Goal: Transaction & Acquisition: Book appointment/travel/reservation

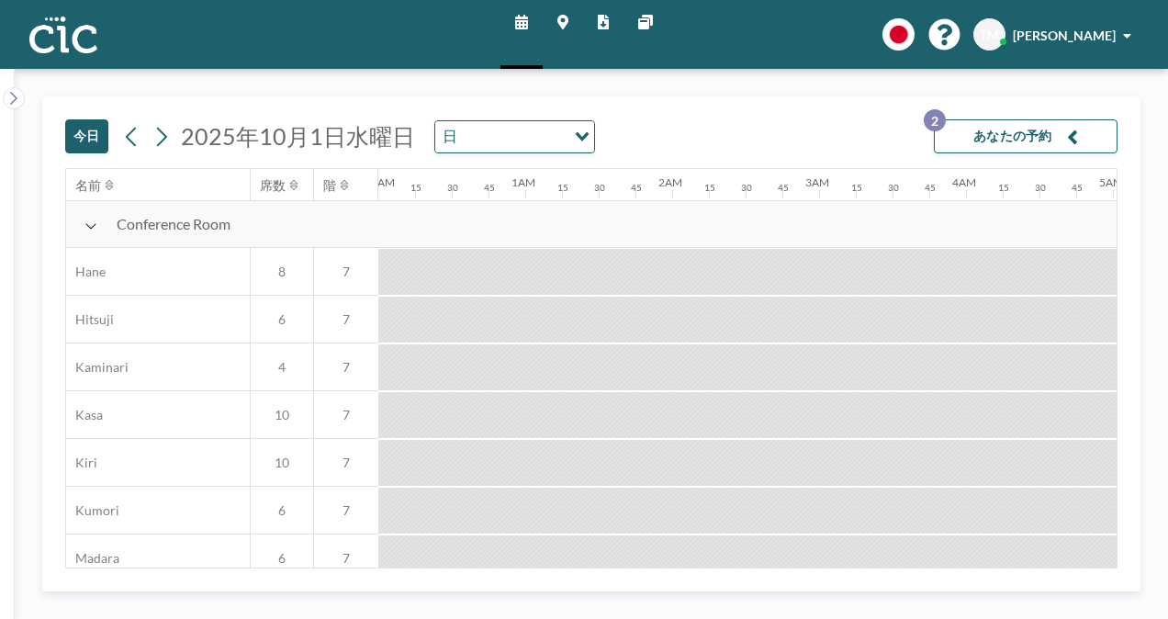
scroll to position [0, 118]
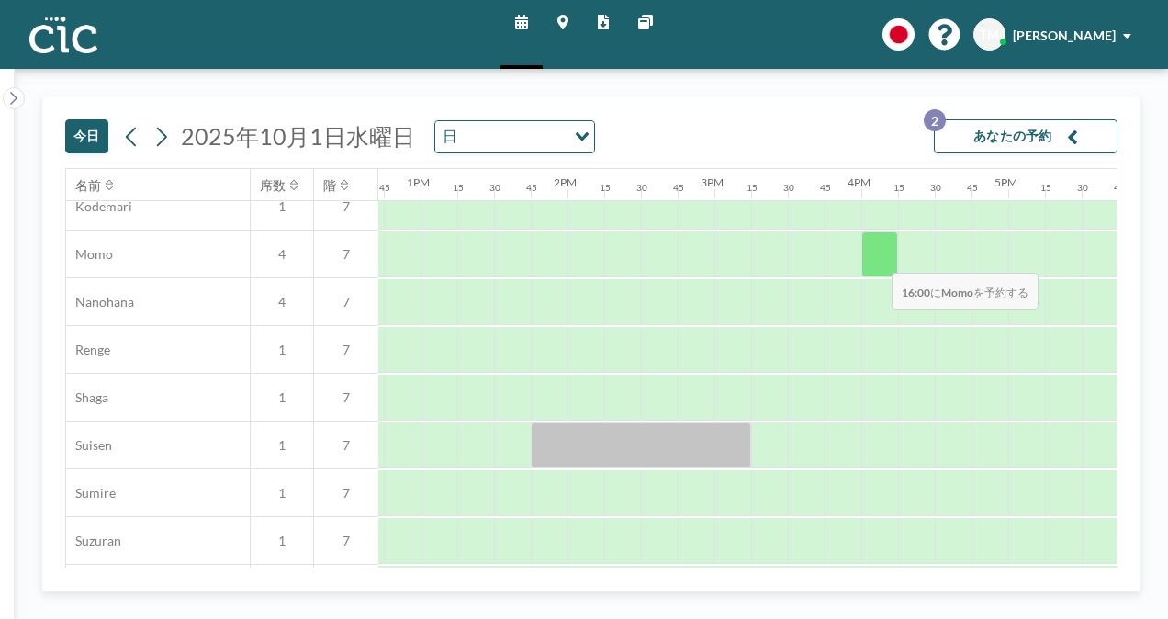
scroll to position [876, 2033]
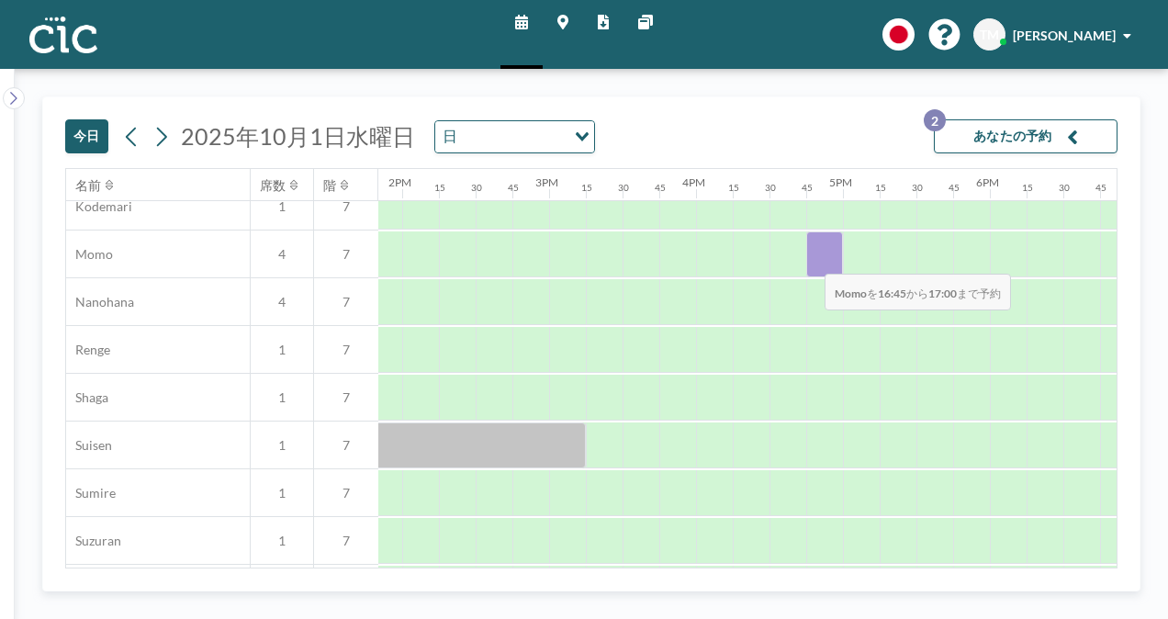
click at [810, 260] on div at bounding box center [824, 254] width 37 height 46
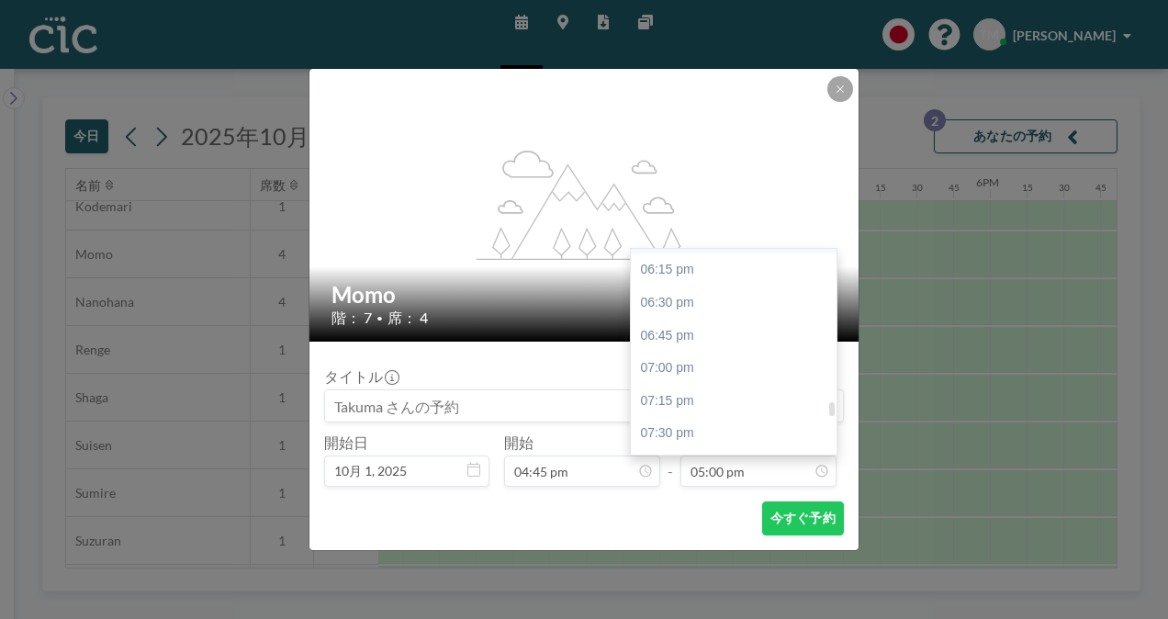
scroll to position [2382, 0]
click at [720, 331] on div "06:45 pm" at bounding box center [738, 335] width 215 height 33
type input "06:45 pm"
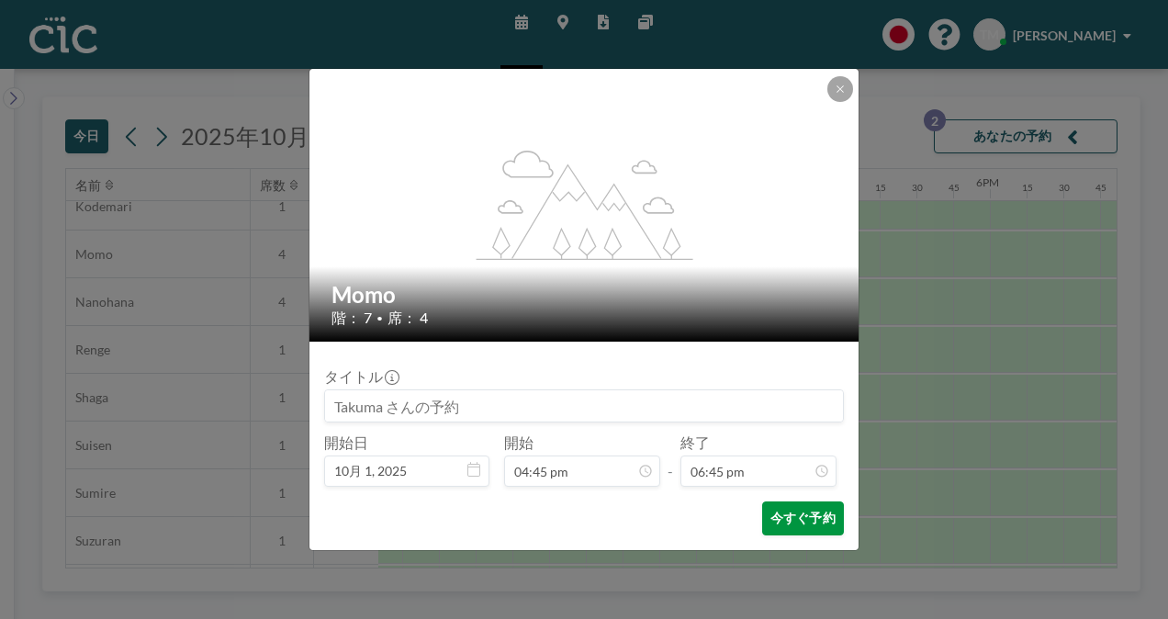
click at [808, 516] on button "今すぐ予約" at bounding box center [803, 518] width 82 height 34
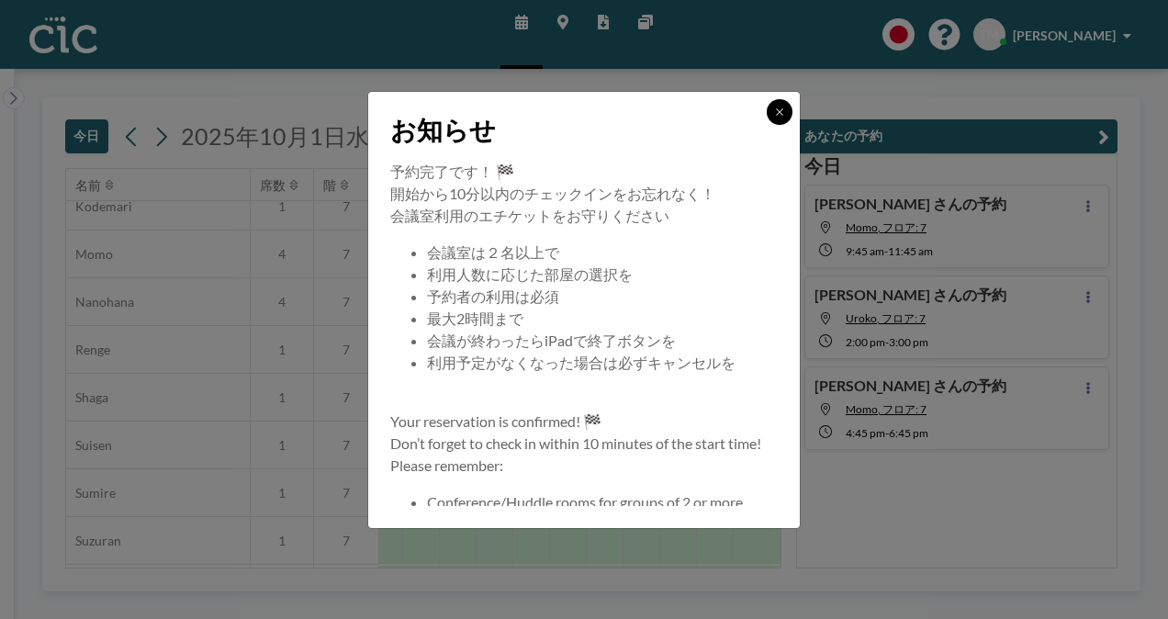
click at [774, 105] on button at bounding box center [780, 112] width 26 height 26
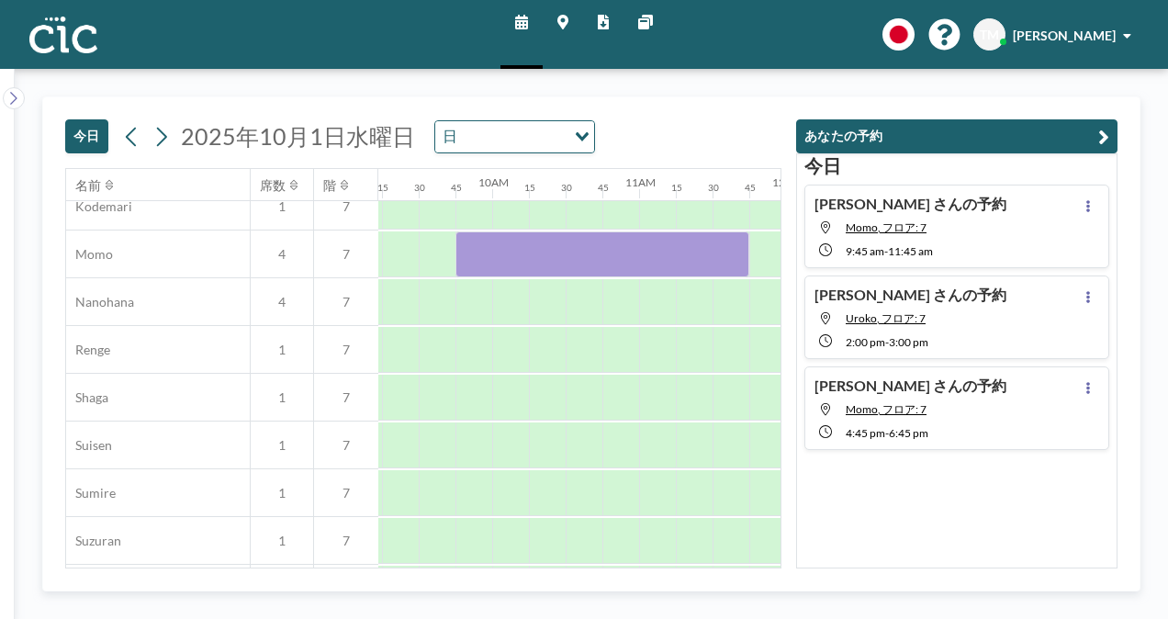
scroll to position [876, 1357]
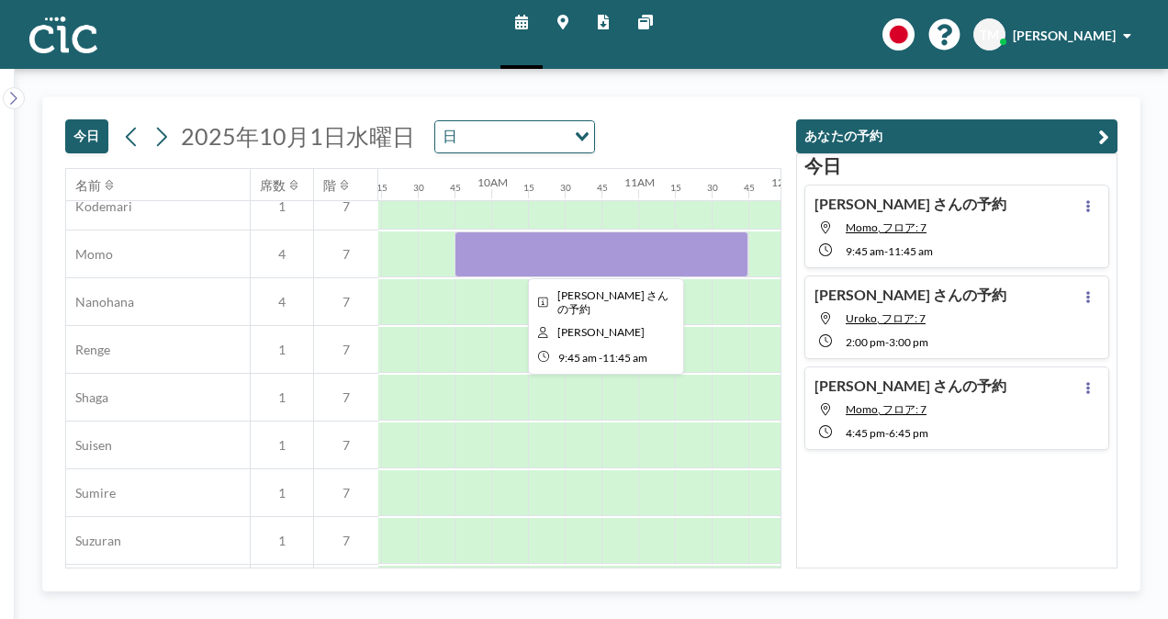
click at [532, 241] on div at bounding box center [602, 254] width 294 height 46
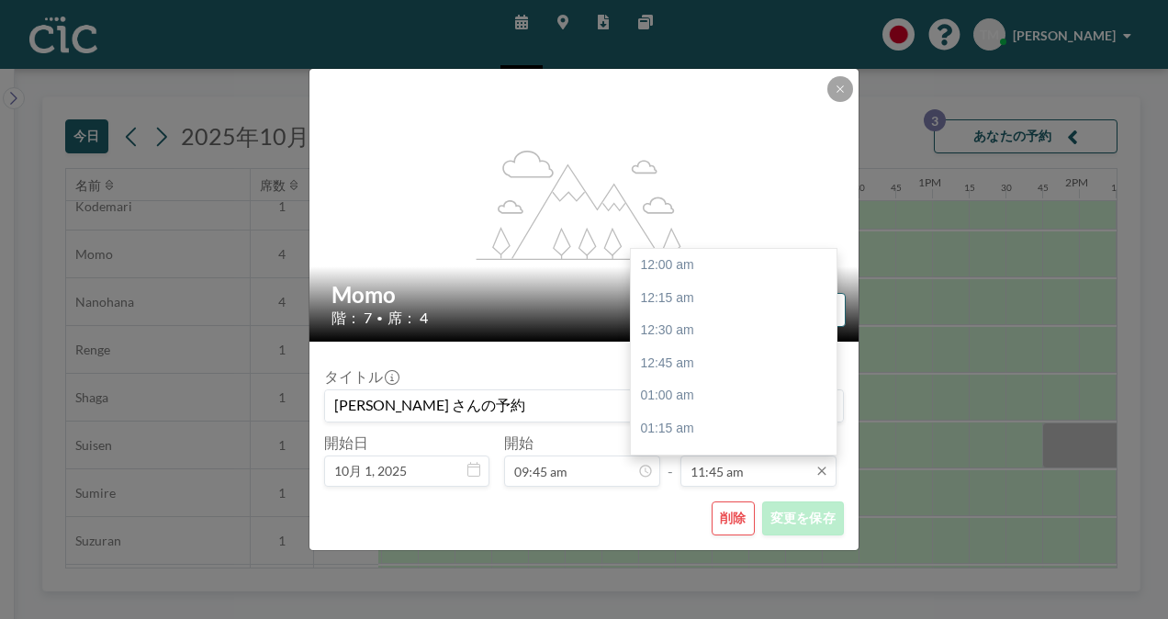
scroll to position [1537, 0]
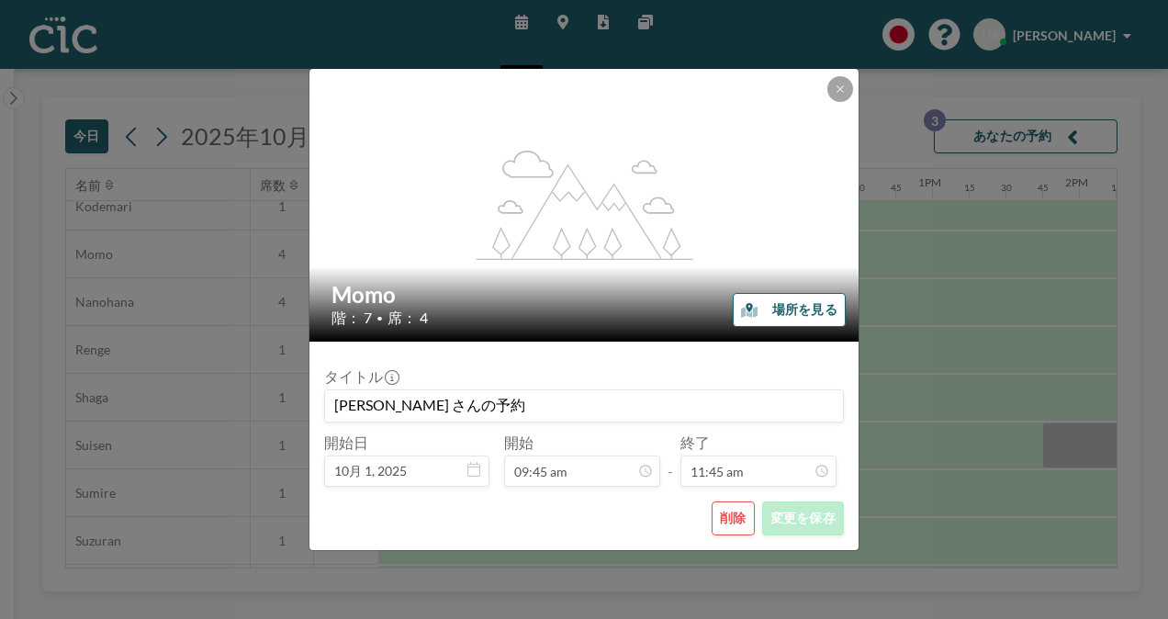
click at [726, 522] on button "削除" at bounding box center [733, 518] width 43 height 34
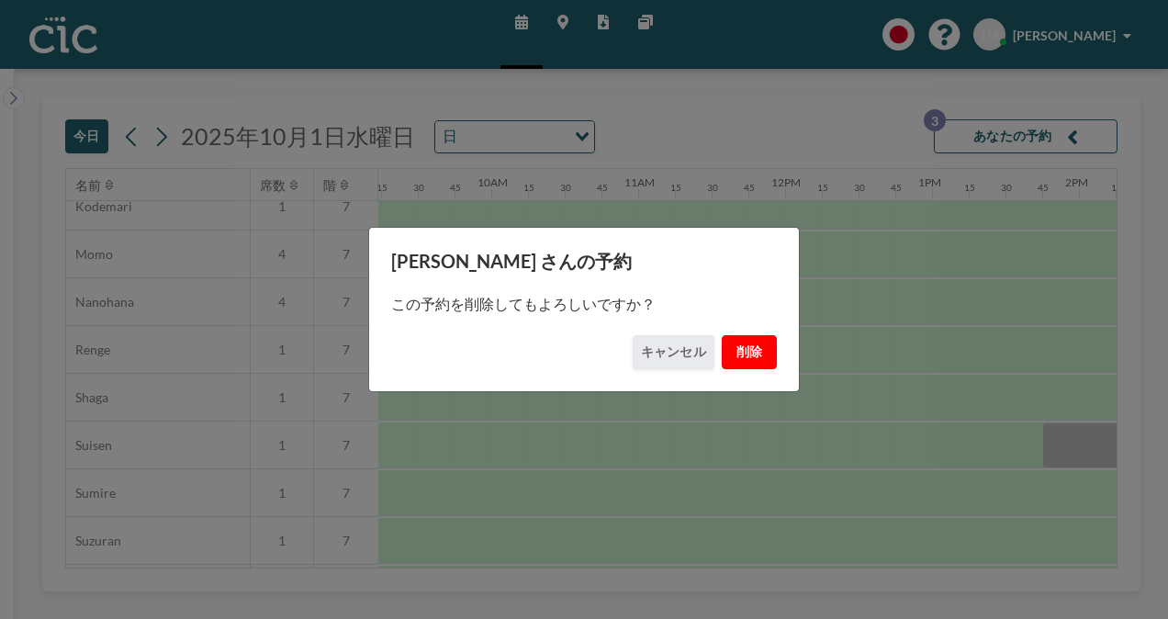
click at [759, 351] on button "削除" at bounding box center [749, 352] width 55 height 34
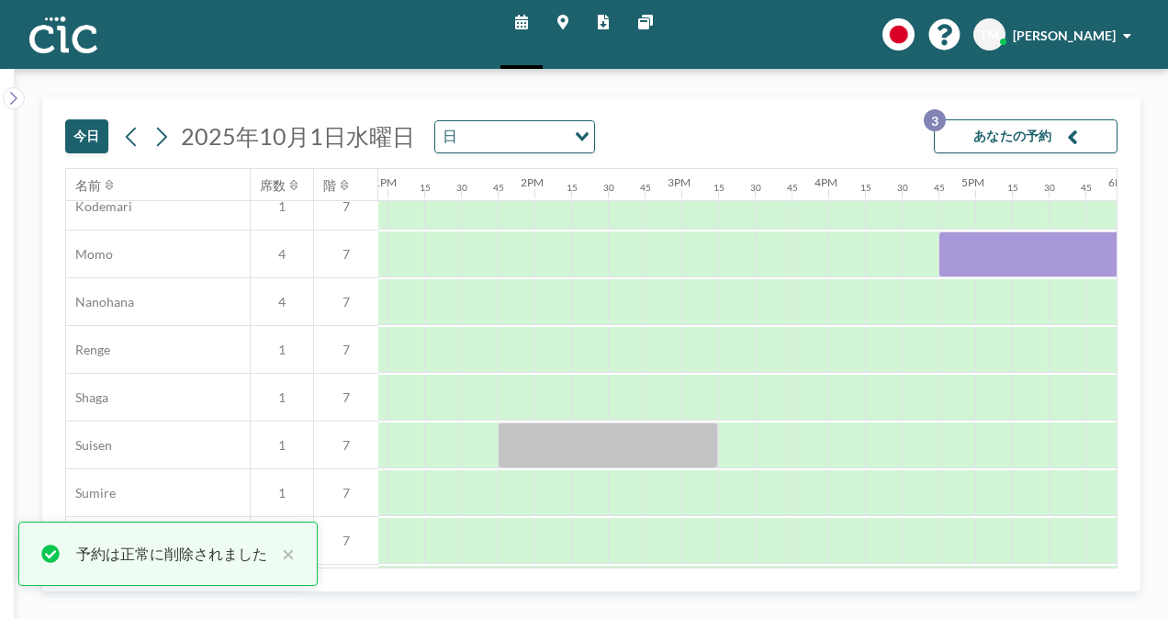
scroll to position [876, 1902]
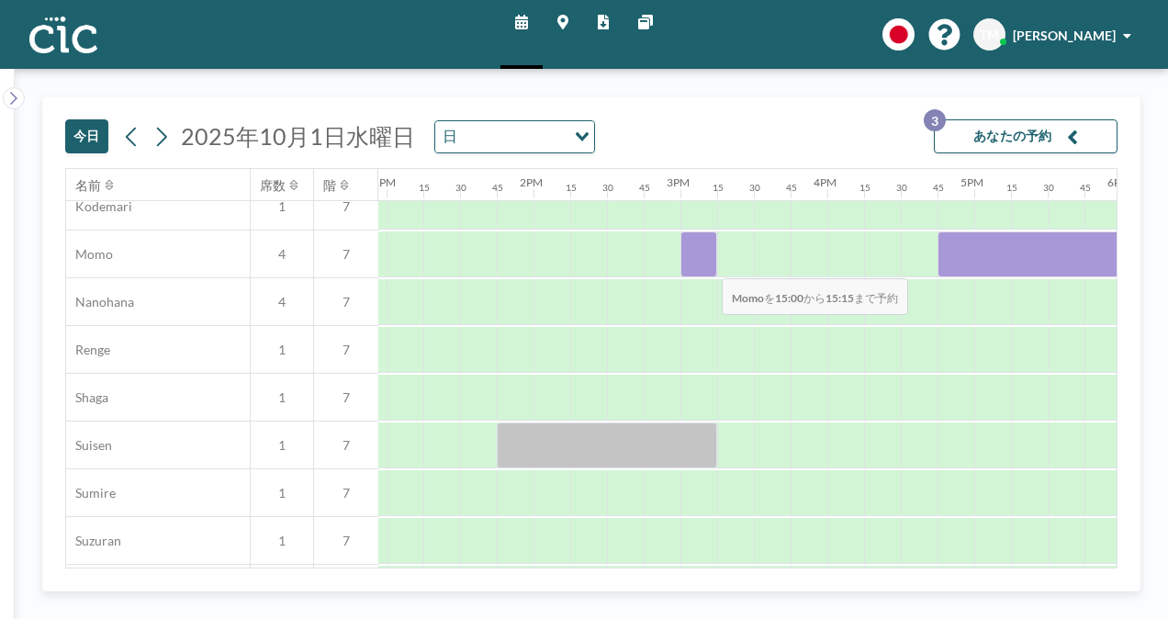
click at [707, 265] on div at bounding box center [699, 254] width 37 height 46
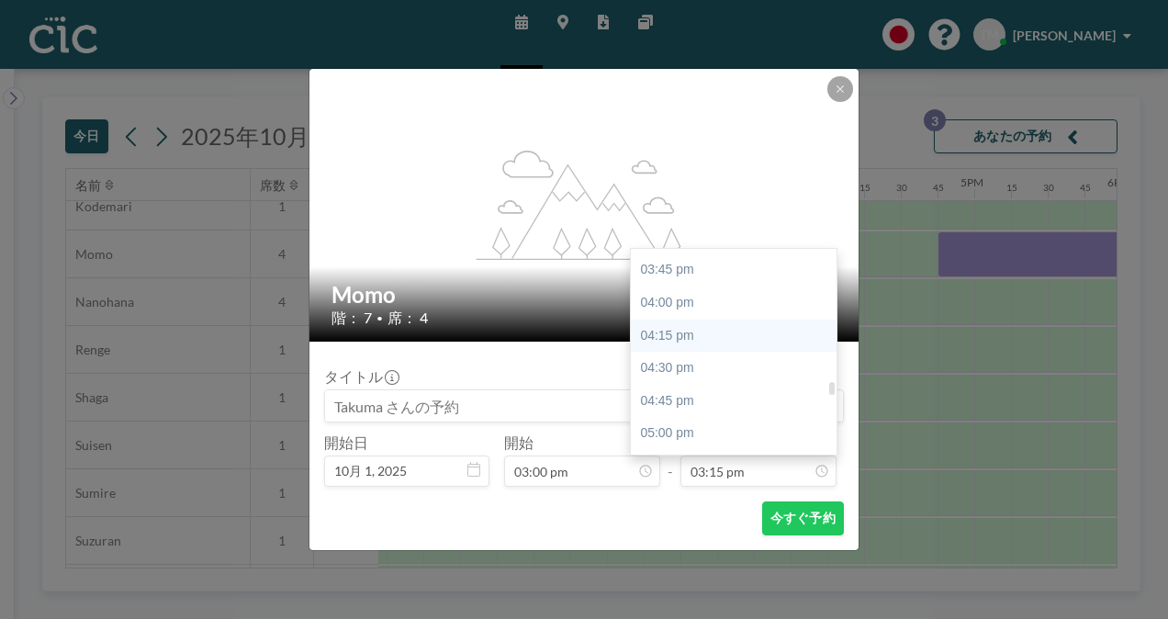
scroll to position [2063, 0]
click at [716, 395] on div "04:45 pm" at bounding box center [738, 393] width 215 height 33
type input "04:45 pm"
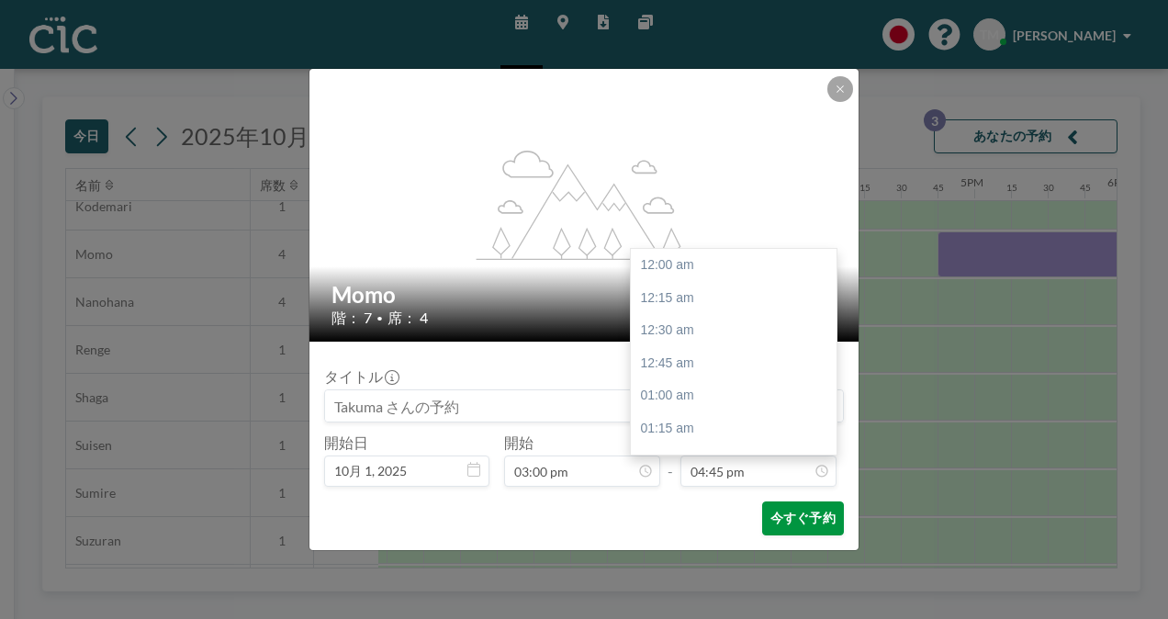
scroll to position [2190, 0]
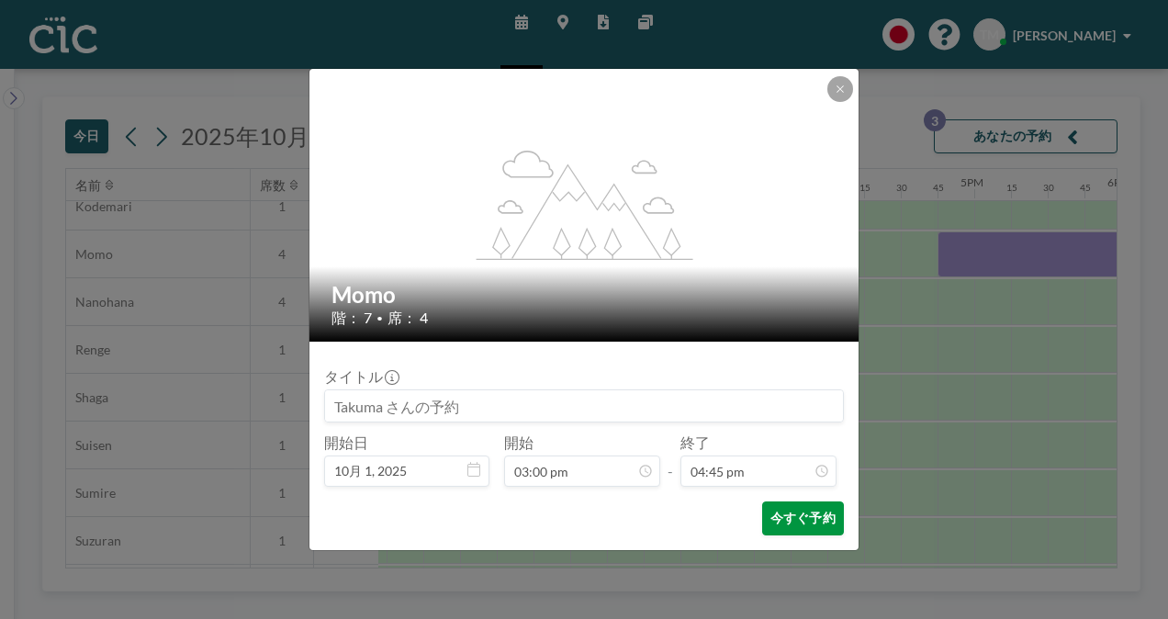
click at [797, 522] on button "今すぐ予約" at bounding box center [803, 518] width 82 height 34
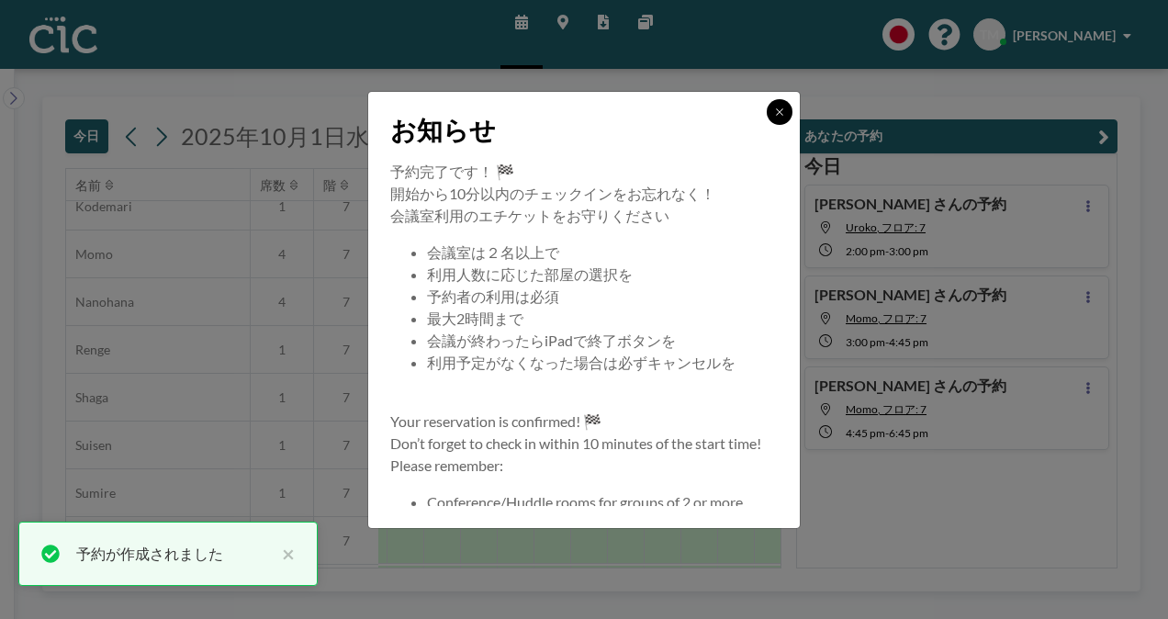
click at [775, 109] on icon at bounding box center [779, 112] width 11 height 11
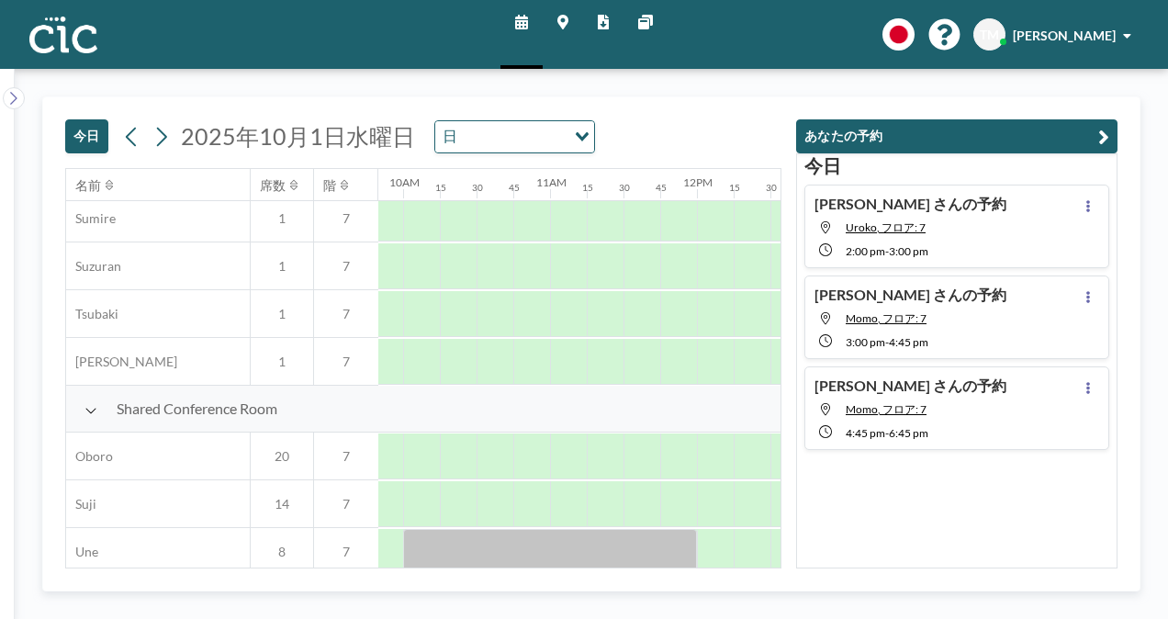
scroll to position [1357, 1445]
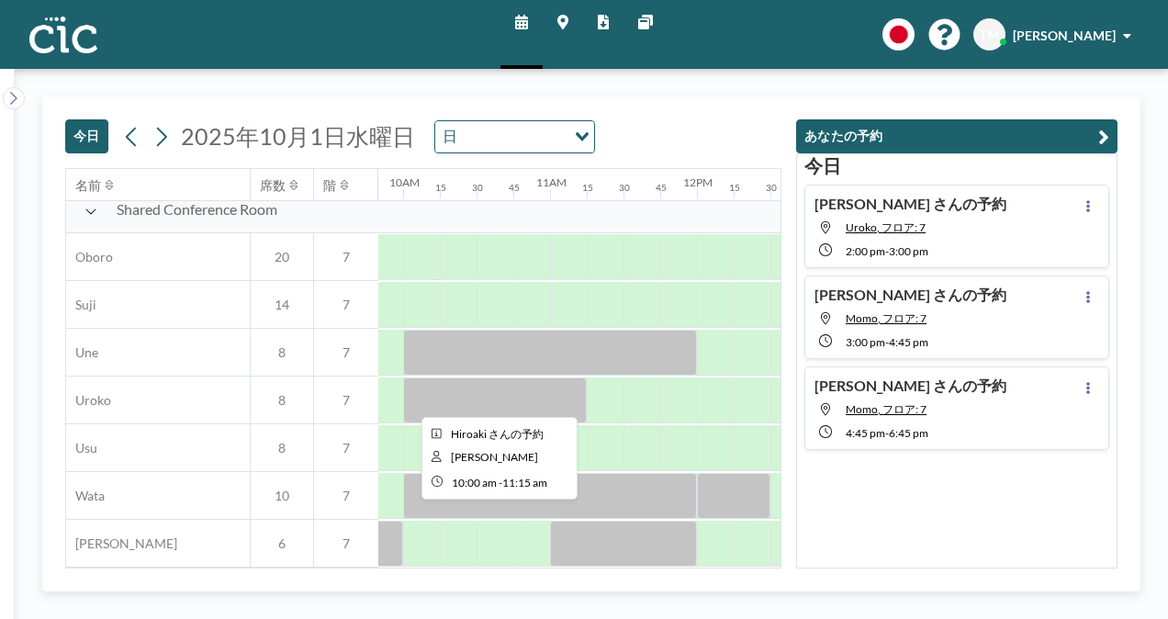
drag, startPoint x: 501, startPoint y: 373, endPoint x: 439, endPoint y: 271, distance: 119.6
click at [440, 271] on div at bounding box center [458, 257] width 37 height 46
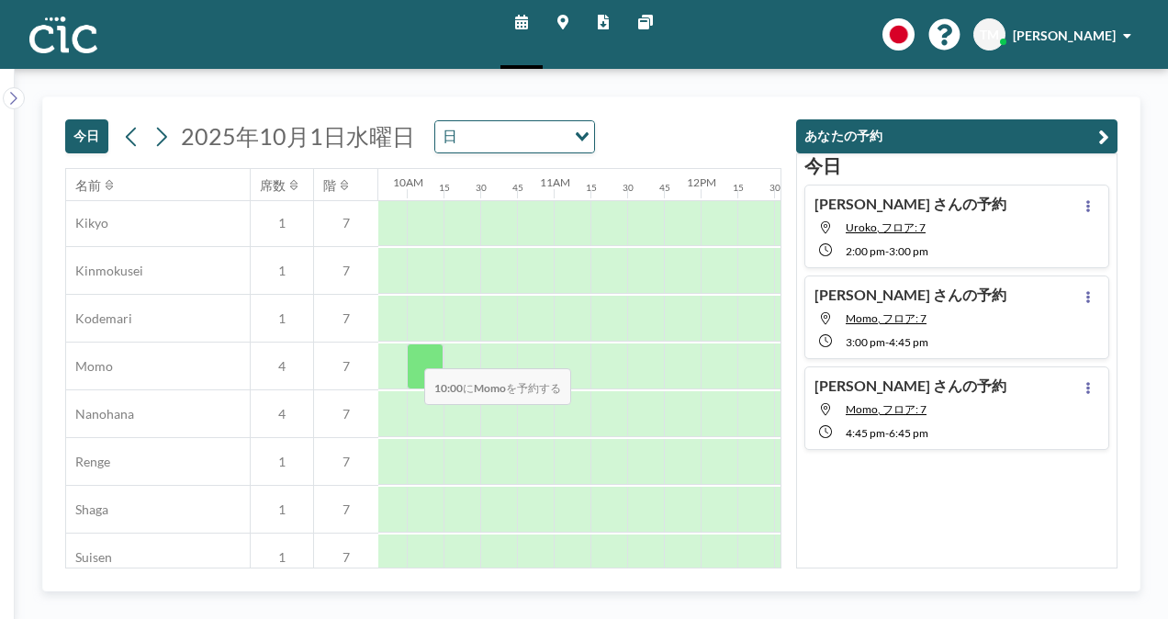
scroll to position [764, 1423]
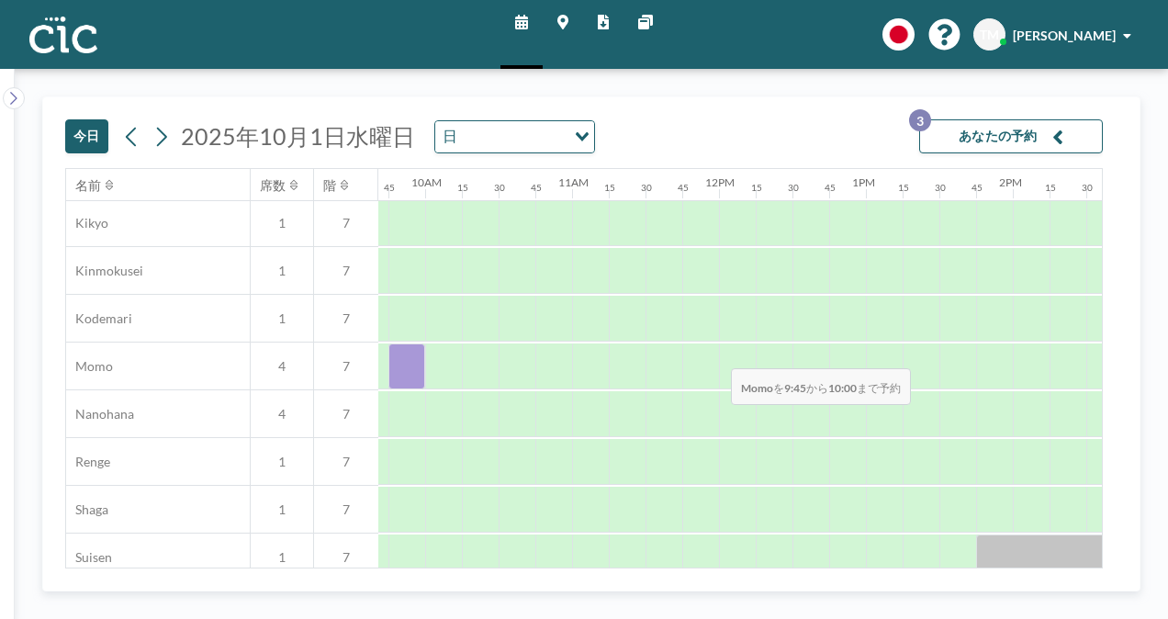
click at [395, 355] on div at bounding box center [406, 366] width 37 height 46
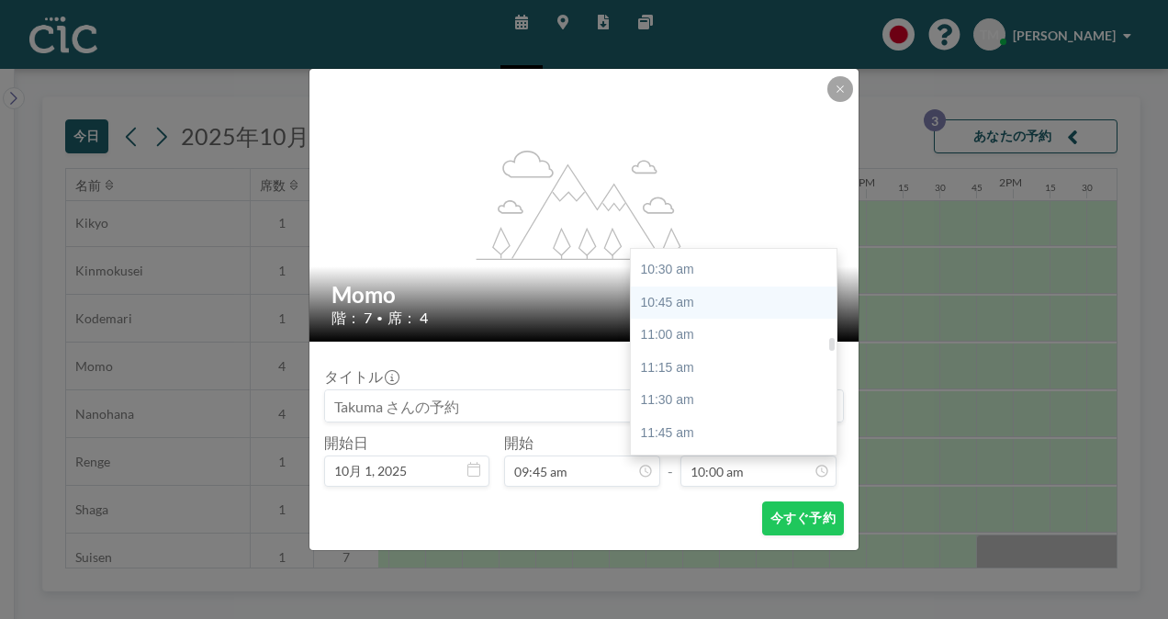
scroll to position [1416, 0]
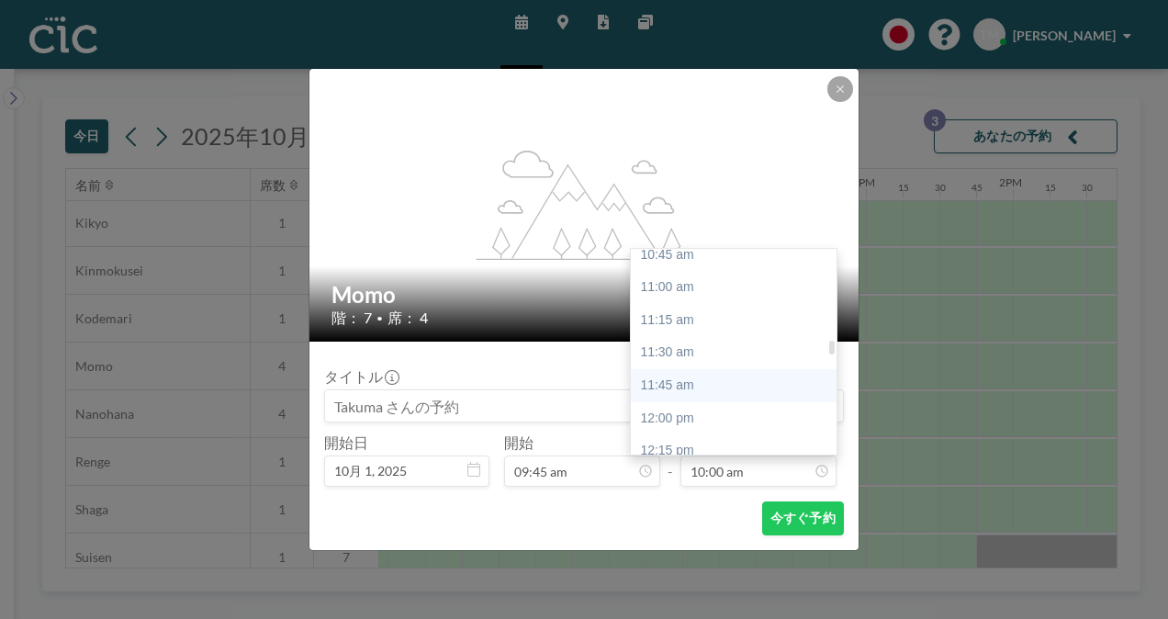
click at [718, 380] on div "11:45 am" at bounding box center [738, 385] width 215 height 33
type input "11:45 am"
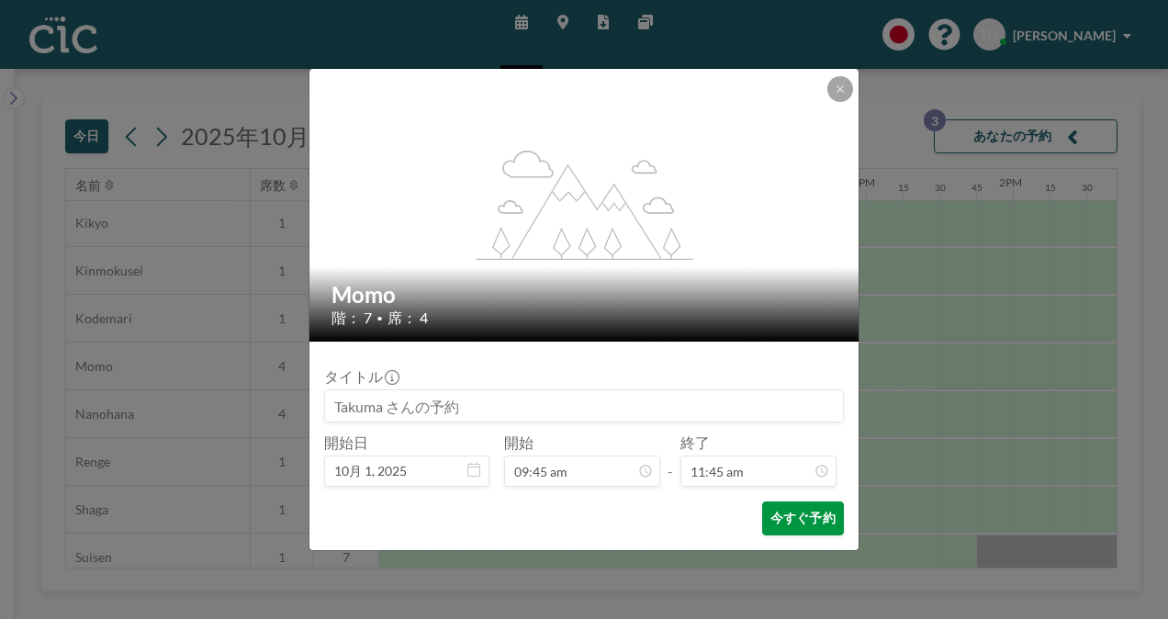
scroll to position [1537, 0]
click at [822, 527] on button "今すぐ予約" at bounding box center [803, 518] width 82 height 34
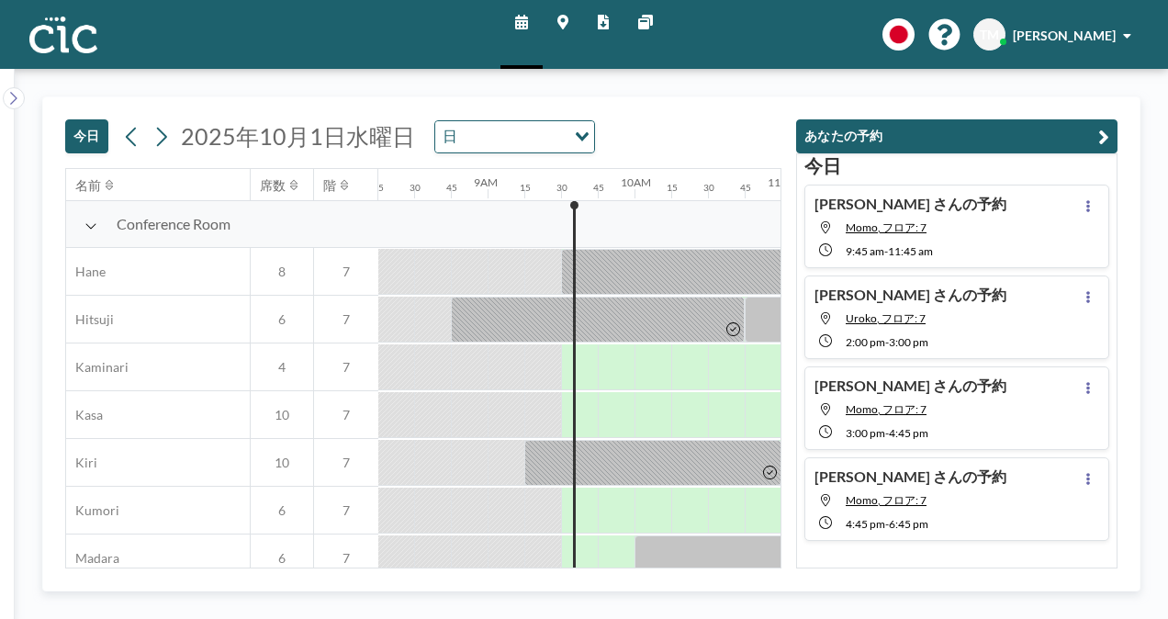
scroll to position [0, 1249]
